Goal: Find specific page/section: Find specific page/section

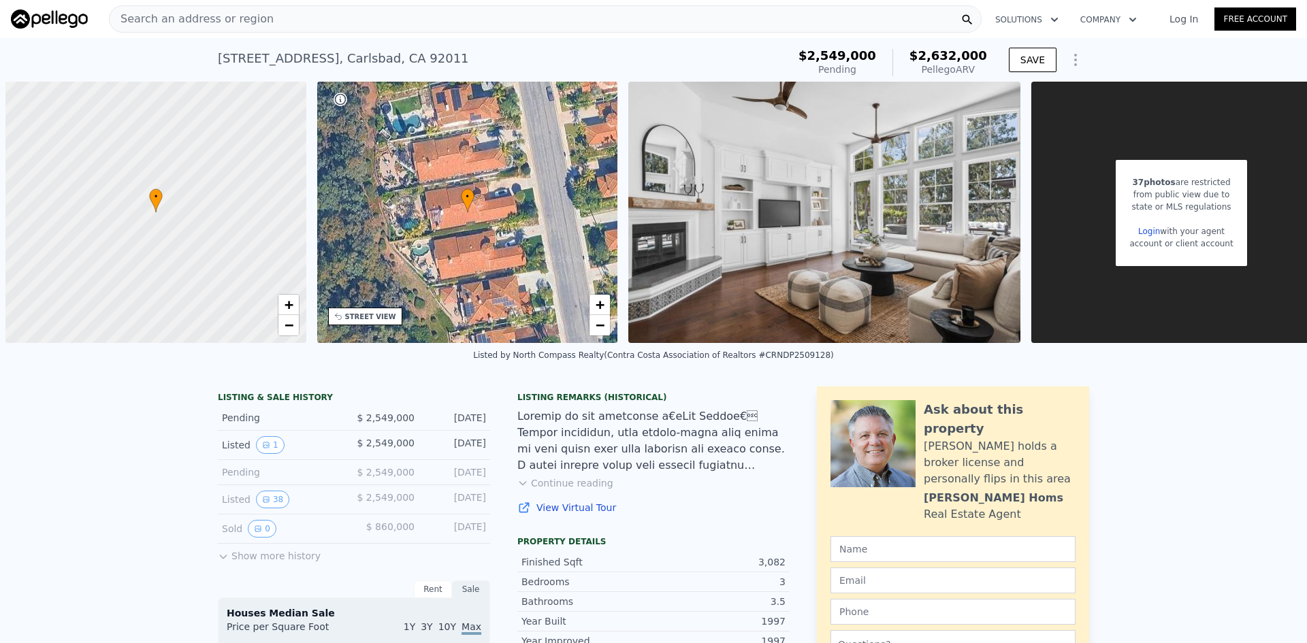
scroll to position [0, 5]
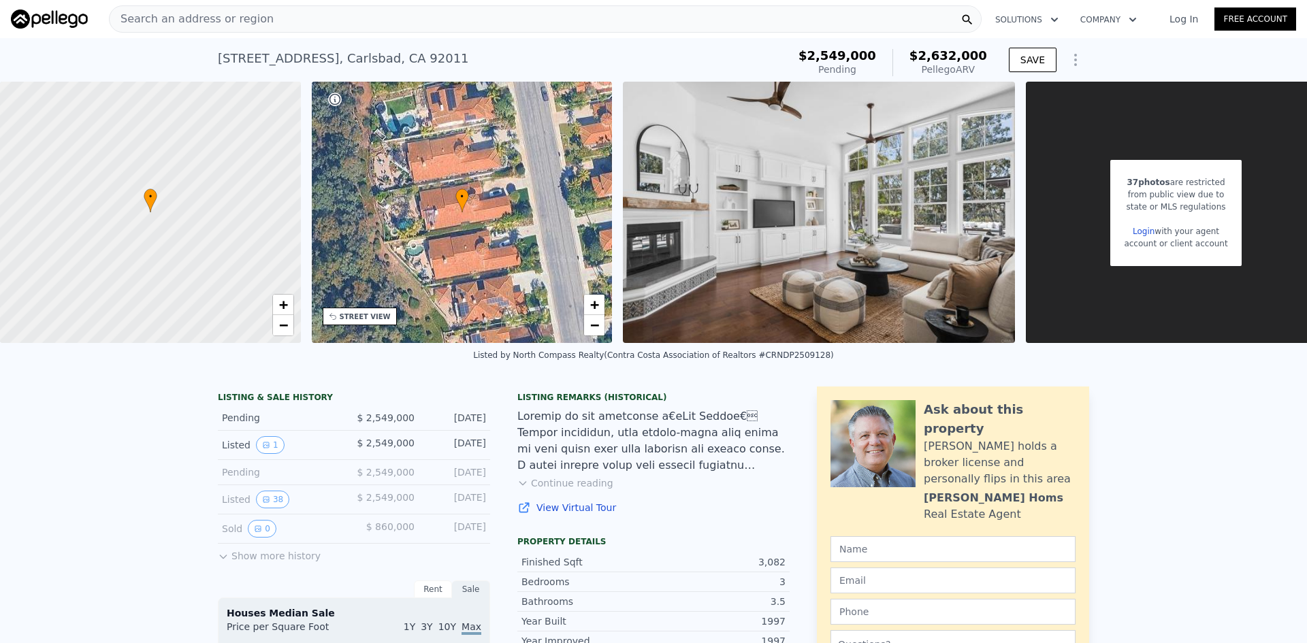
drag, startPoint x: 339, startPoint y: 22, endPoint x: 315, endPoint y: 5, distance: 29.8
click at [315, 5] on div "Search an address or region Solutions Company Open main menu Log In Free Account" at bounding box center [654, 19] width 1286 height 33
click at [314, 17] on div "Search an address or region" at bounding box center [545, 18] width 873 height 27
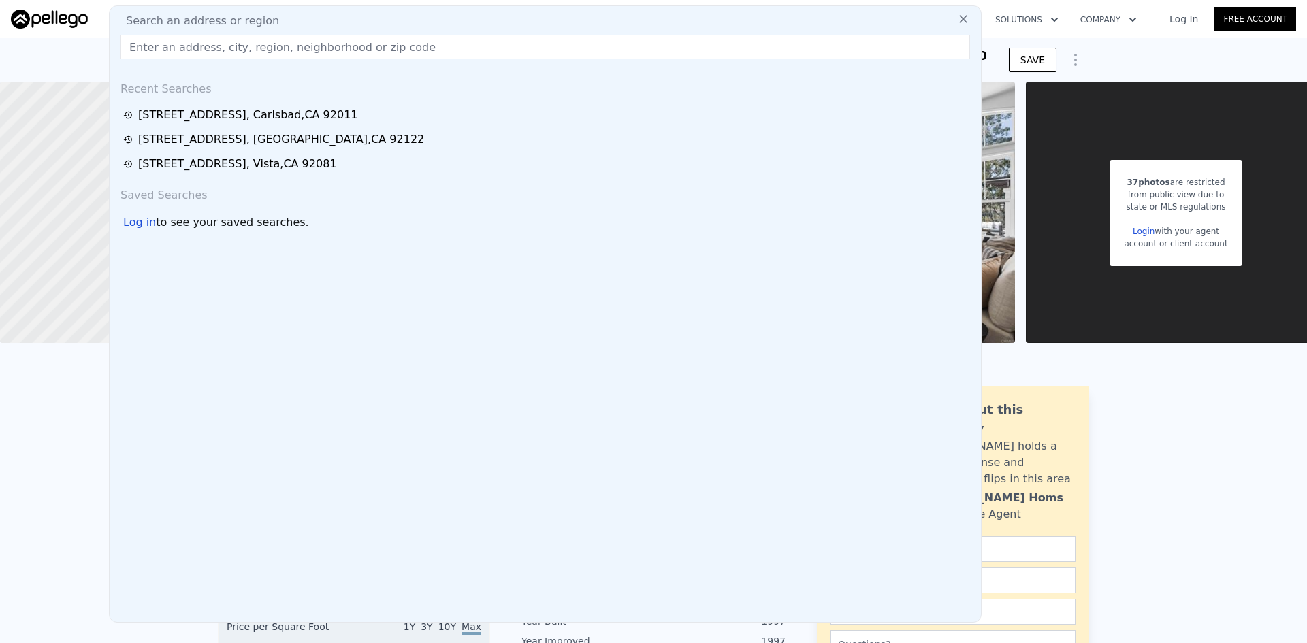
drag, startPoint x: 314, startPoint y: 17, endPoint x: 221, endPoint y: 51, distance: 99.3
click at [221, 51] on input "text" at bounding box center [546, 47] width 850 height 25
paste input "[STREET_ADDRESS]"
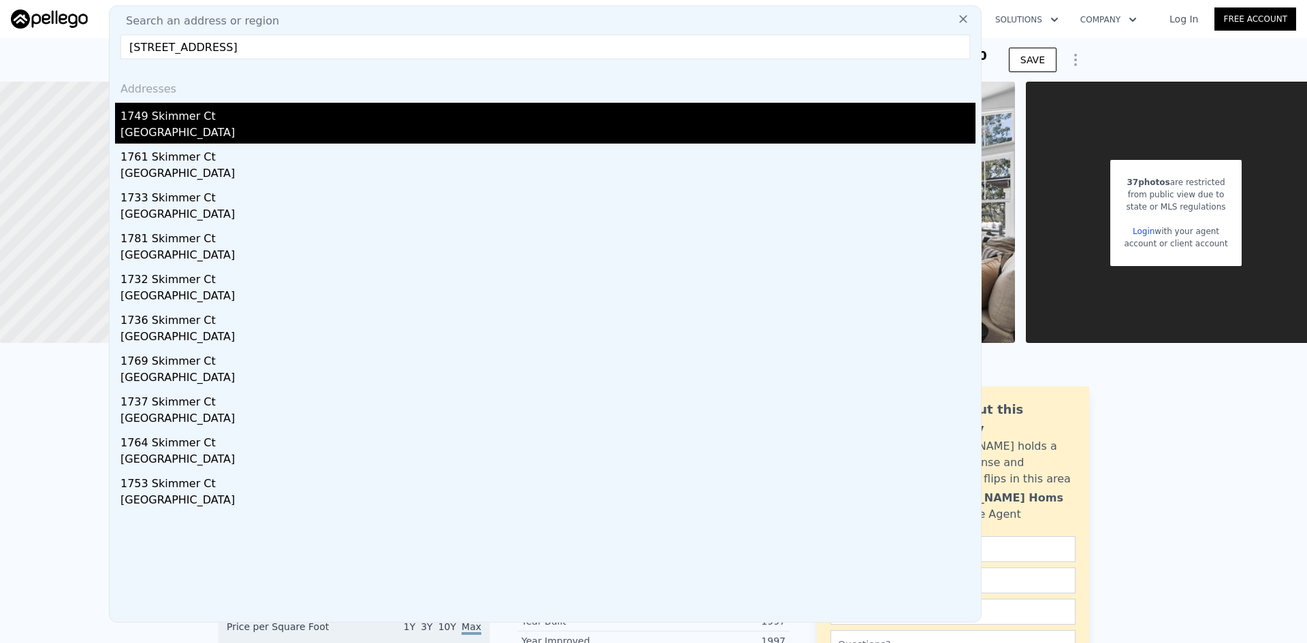
type input "[STREET_ADDRESS]"
click at [160, 110] on div "1749 Skimmer Ct" at bounding box center [548, 114] width 855 height 22
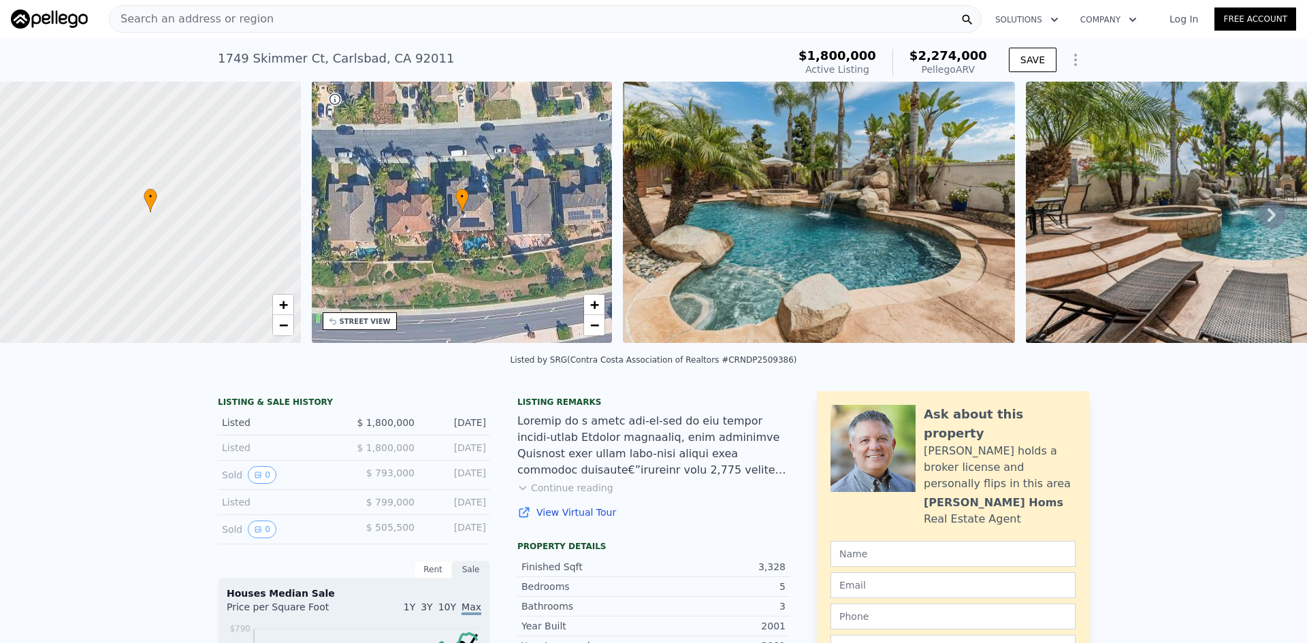
click at [545, 495] on button "Continue reading" at bounding box center [565, 488] width 96 height 14
